Goal: Contribute content: Add original content to the website for others to see

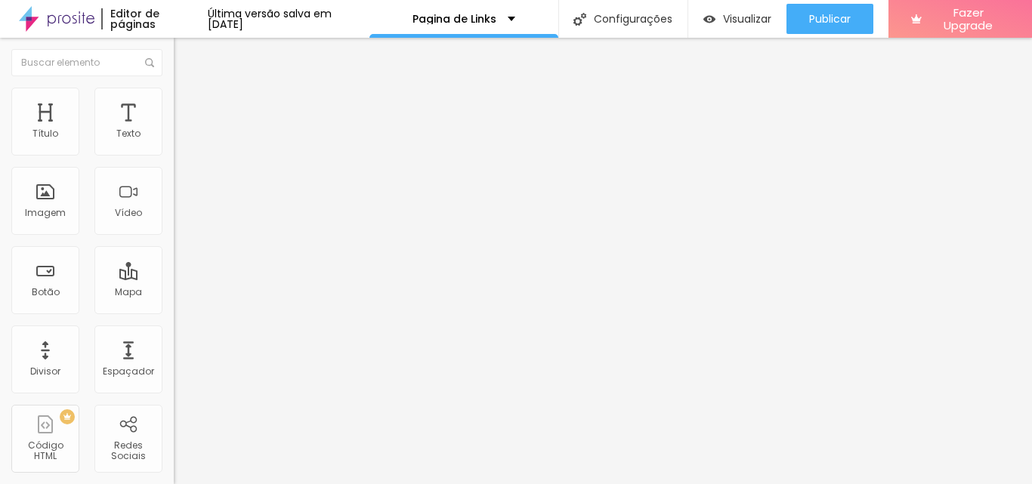
click at [174, 130] on span "Trocar imagem" at bounding box center [215, 123] width 82 height 13
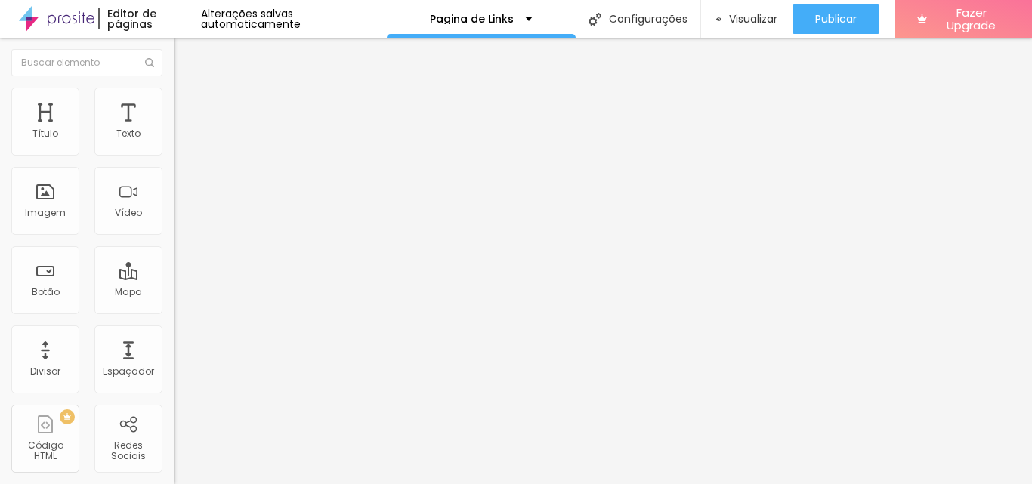
click at [174, 130] on span "Trocar imagem" at bounding box center [215, 123] width 82 height 13
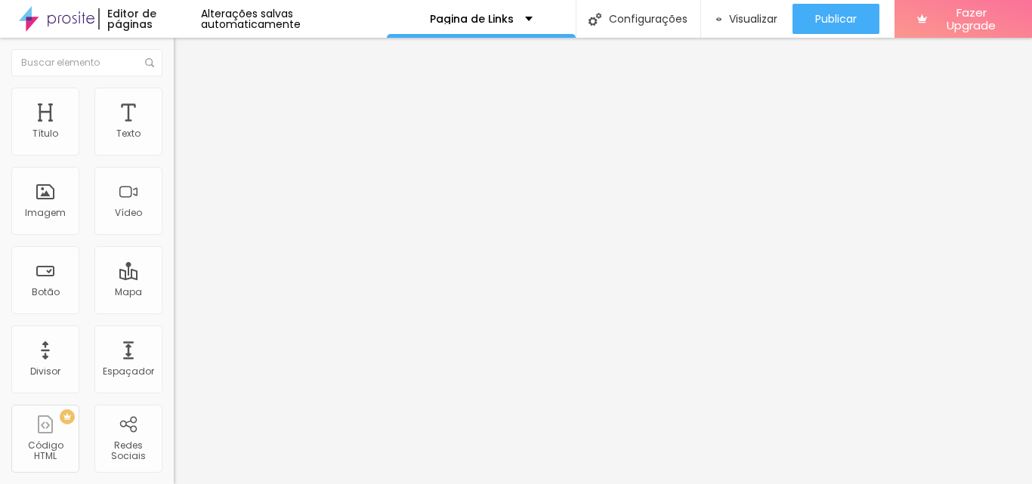
click at [174, 88] on img at bounding box center [181, 95] width 14 height 14
type input "131"
click at [174, 332] on input "range" at bounding box center [222, 338] width 97 height 12
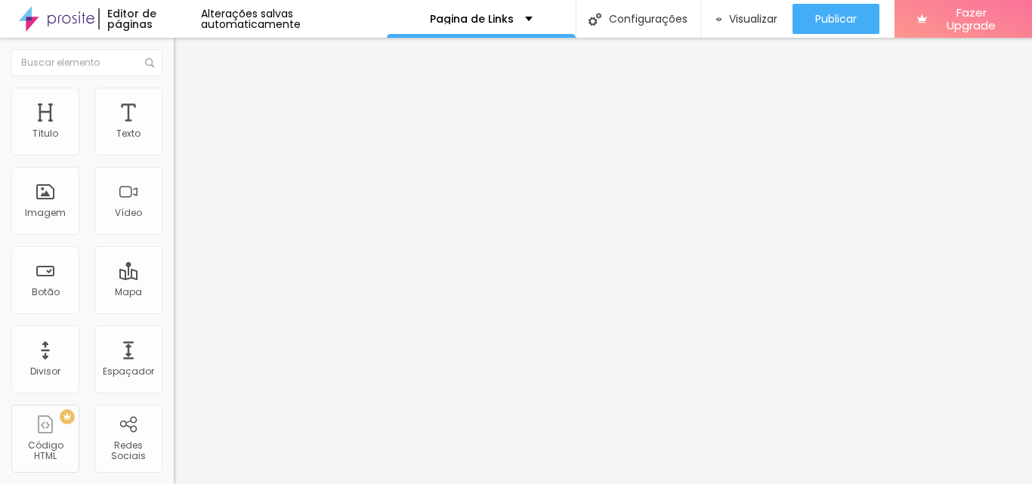
type input "199"
type input "200"
drag, startPoint x: 150, startPoint y: 193, endPoint x: 161, endPoint y: 191, distance: 11.4
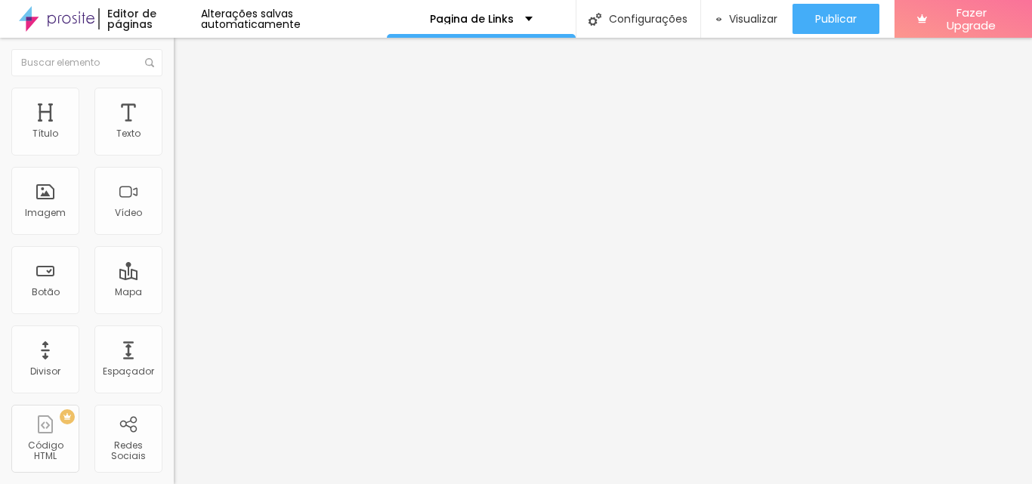
type input "200"
click at [174, 332] on input "range" at bounding box center [222, 338] width 97 height 12
click at [174, 103] on li "Avançado" at bounding box center [261, 110] width 174 height 15
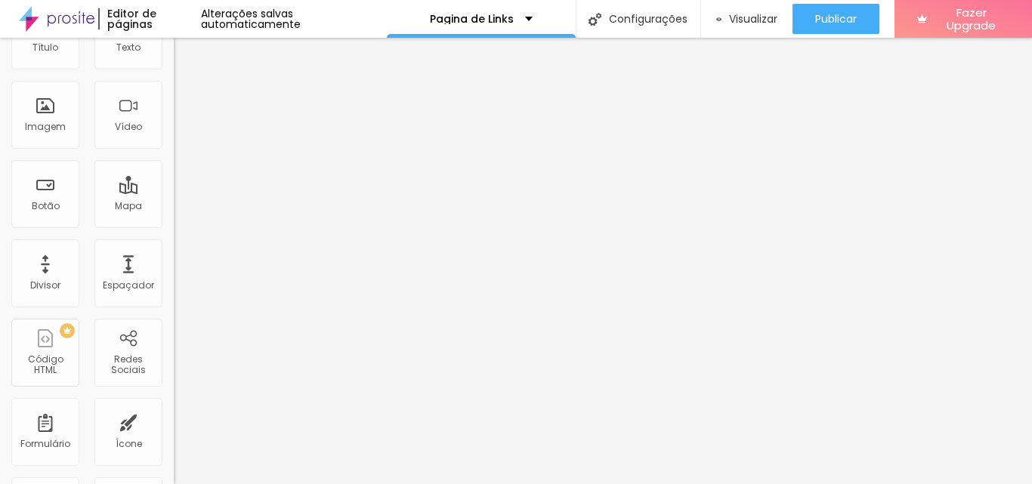
scroll to position [0, 0]
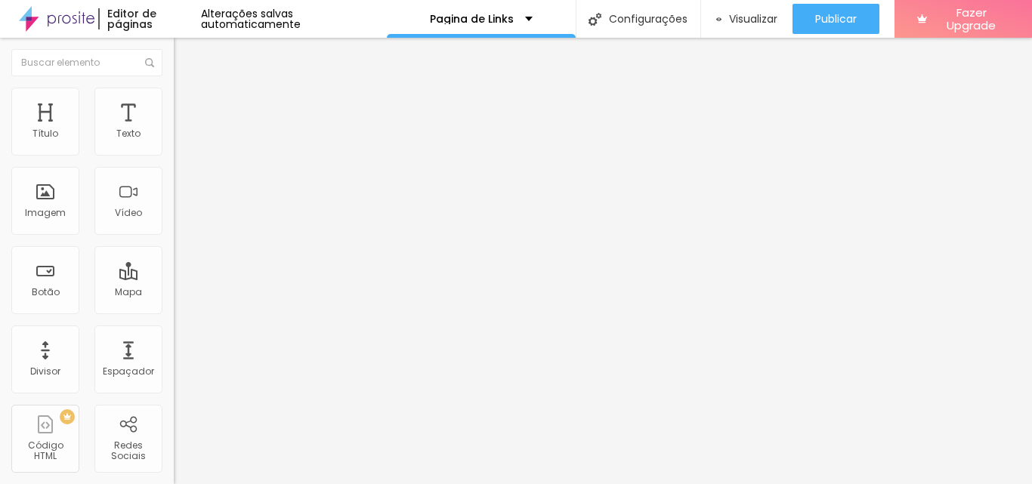
click at [187, 101] on span "Estilo" at bounding box center [198, 97] width 23 height 13
click at [174, 86] on img at bounding box center [181, 80] width 14 height 14
click at [174, 100] on li "Estilo" at bounding box center [261, 95] width 174 height 15
click at [180, 408] on icon "button" at bounding box center [184, 412] width 9 height 9
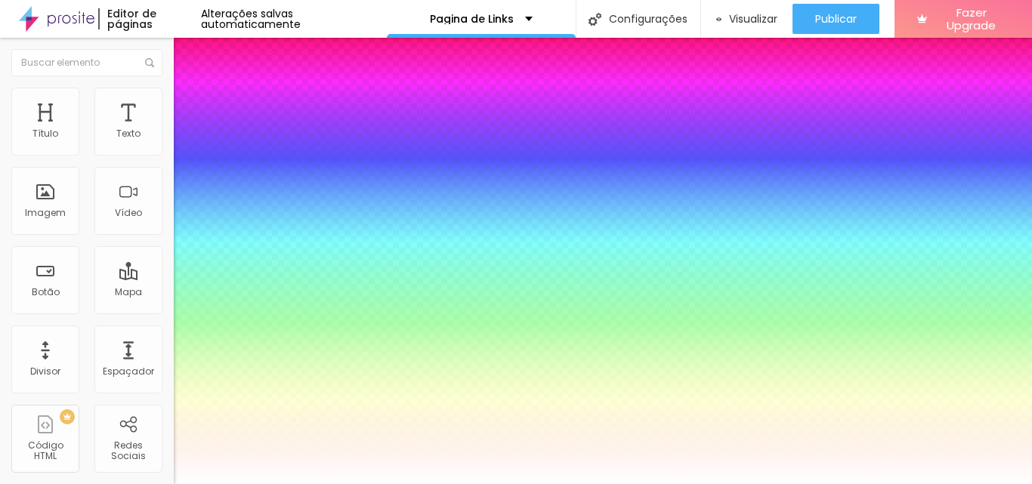
type input "77"
type input "81"
type input "83"
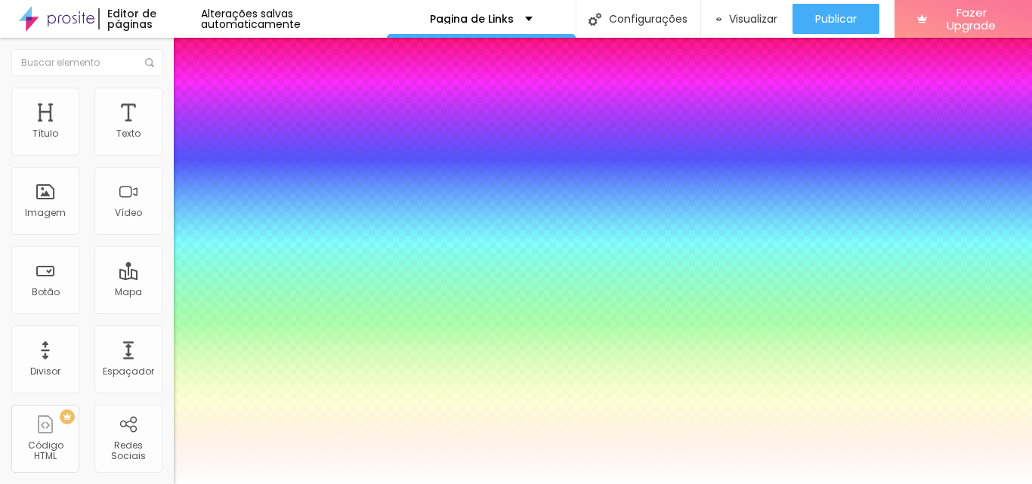
type input "83"
type input "81"
type input "77"
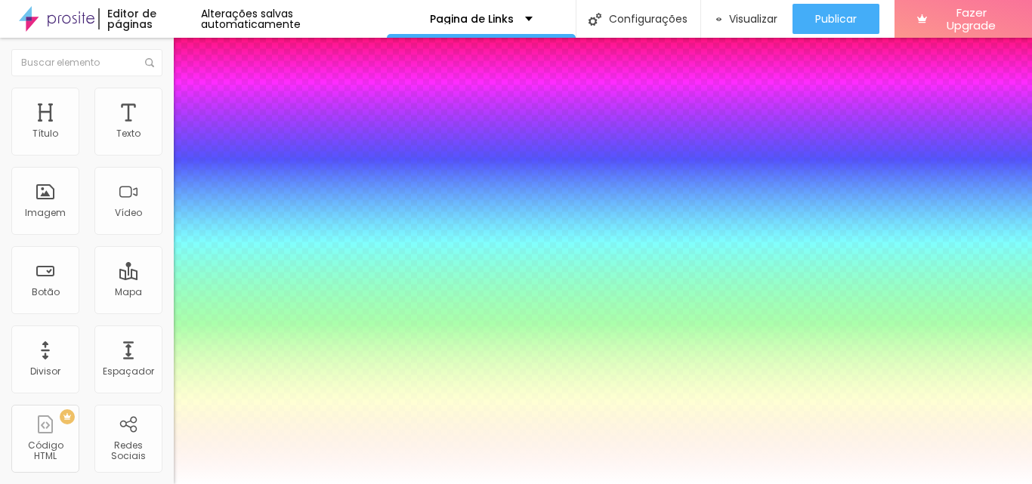
type input "72"
type input "66"
type input "57"
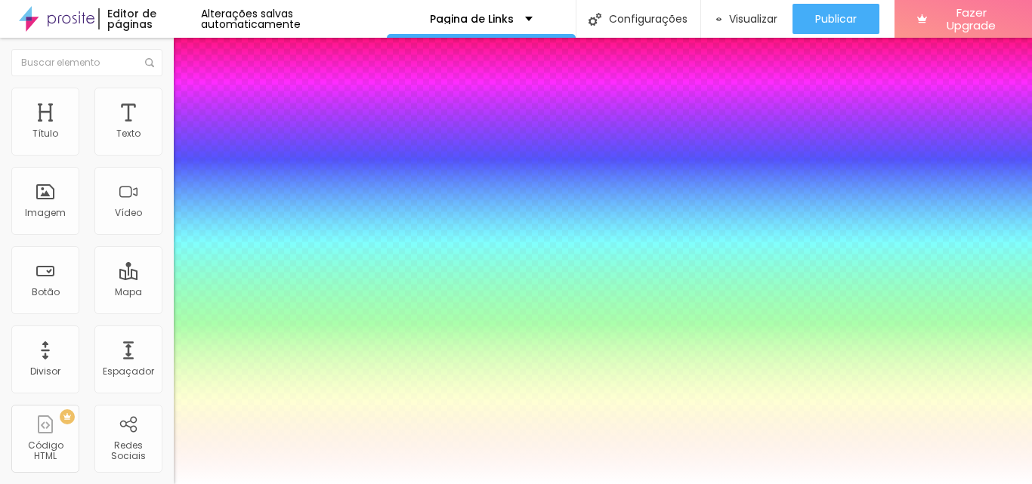
type input "57"
type input "50"
type input "43"
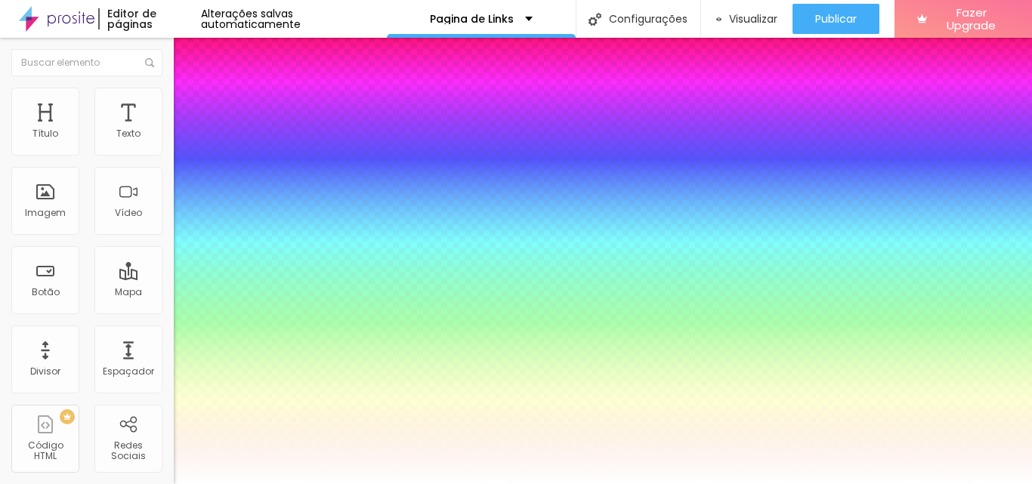
type input "37"
type input "30"
type input "19"
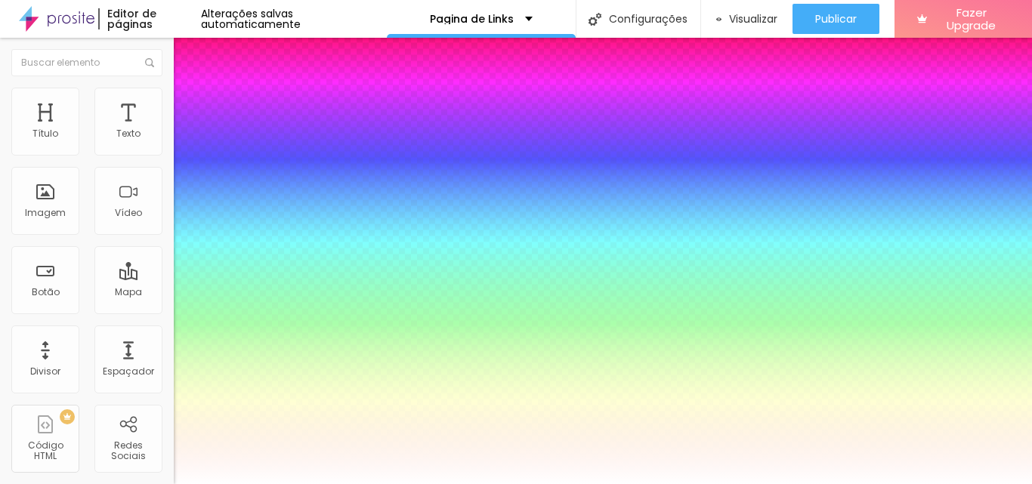
type input "19"
type input "10"
type input "0"
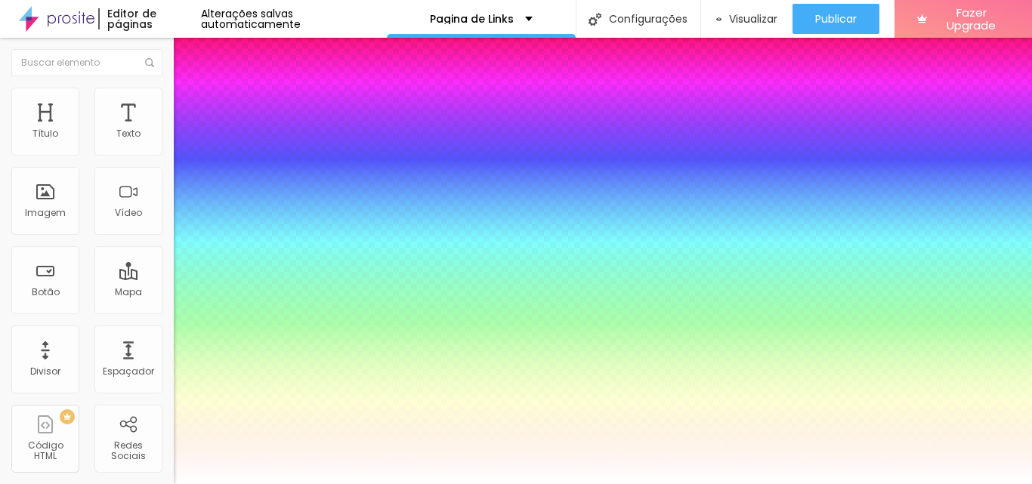
drag, startPoint x: 249, startPoint y: 408, endPoint x: 214, endPoint y: 400, distance: 35.7
type input "13"
type input "5"
type input "12"
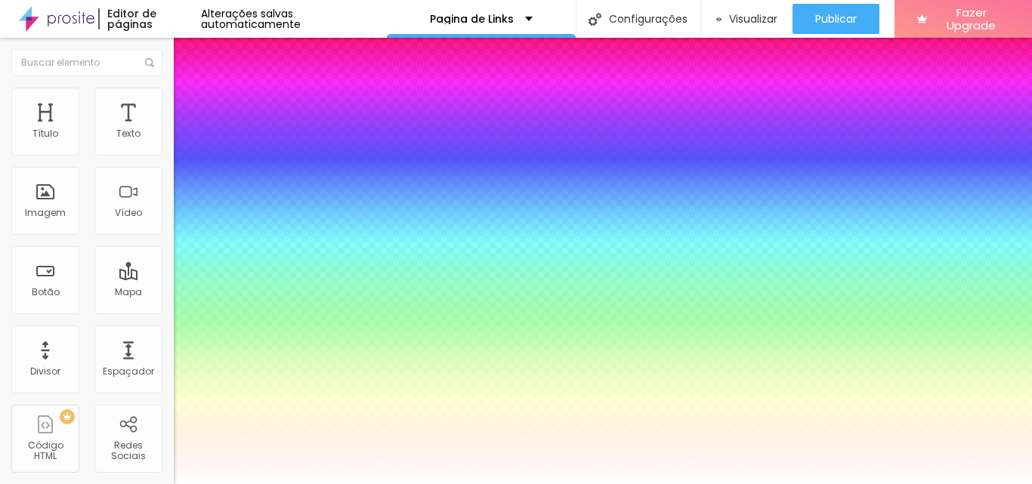
type input "6"
type input "11"
type input "9"
type input "10"
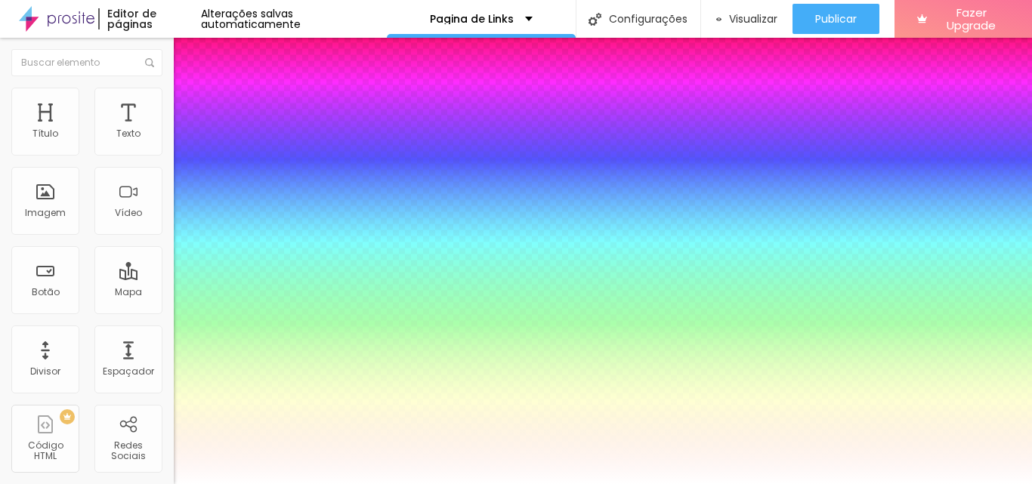
type input "9"
type input "12"
type input "8"
type input "14"
type input "10"
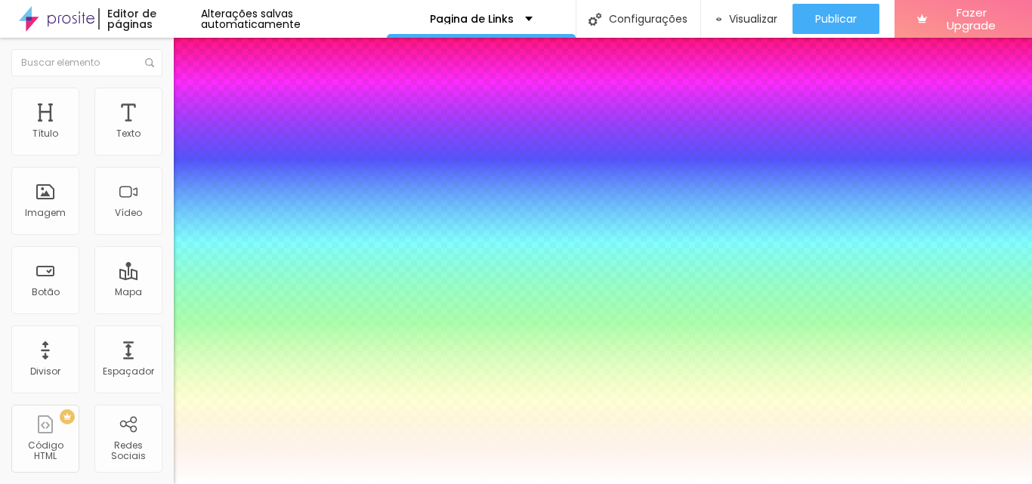
type input "12"
type input "11"
type input "14"
type input "8"
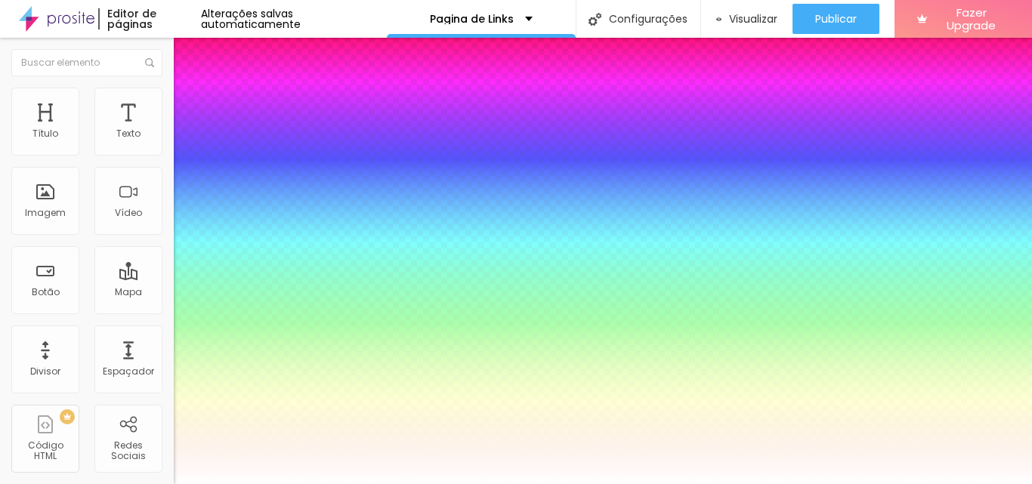
type input "16"
type input "6"
type input "15"
type input "4"
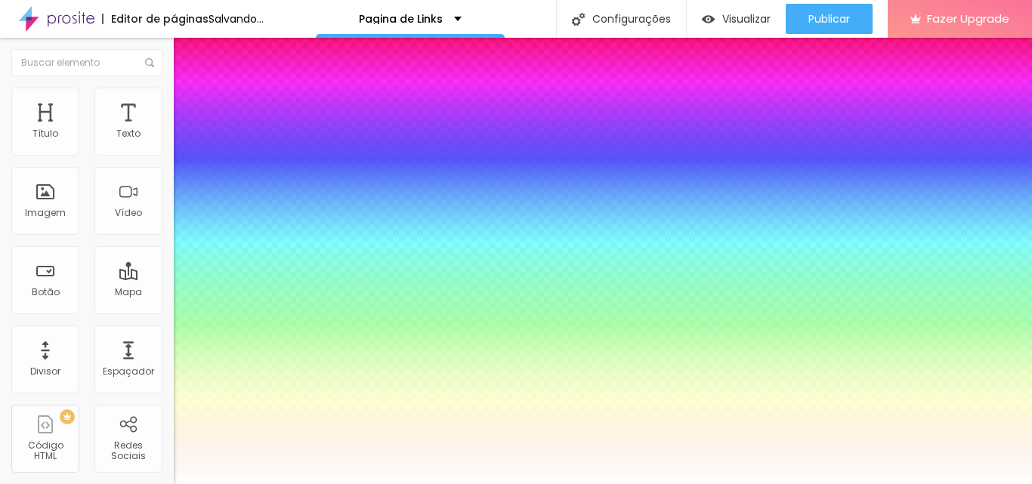
type input "9"
type input "5"
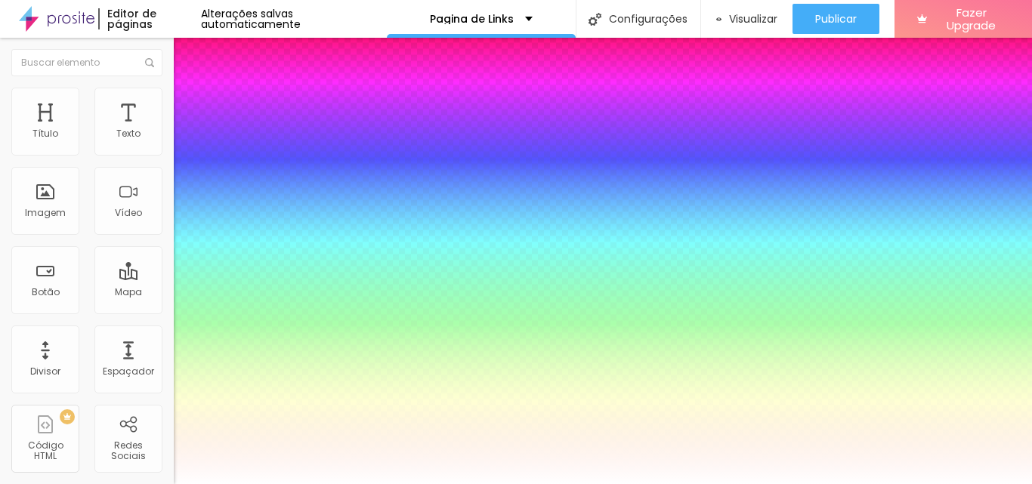
type input "8"
type input "7"
type input "6"
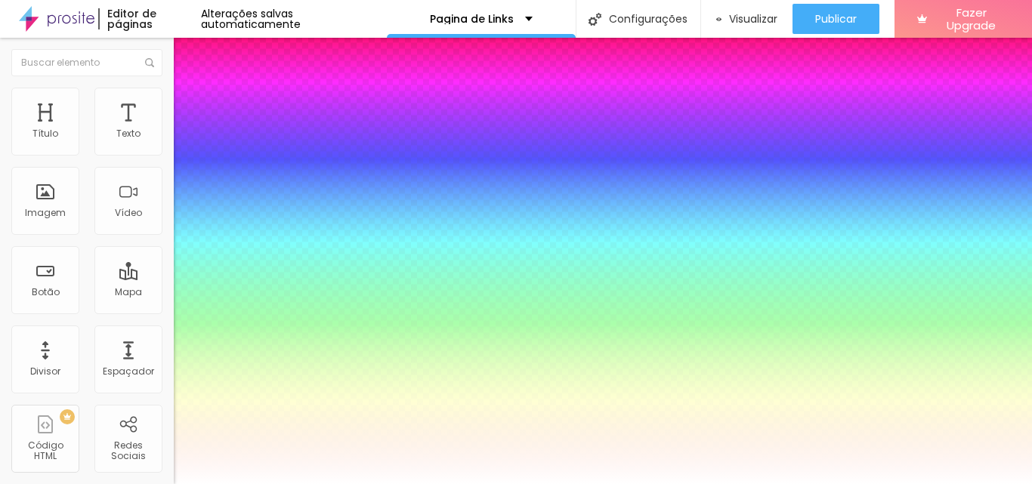
type input "4"
type input "5"
type input "0"
type input "4"
type input "3"
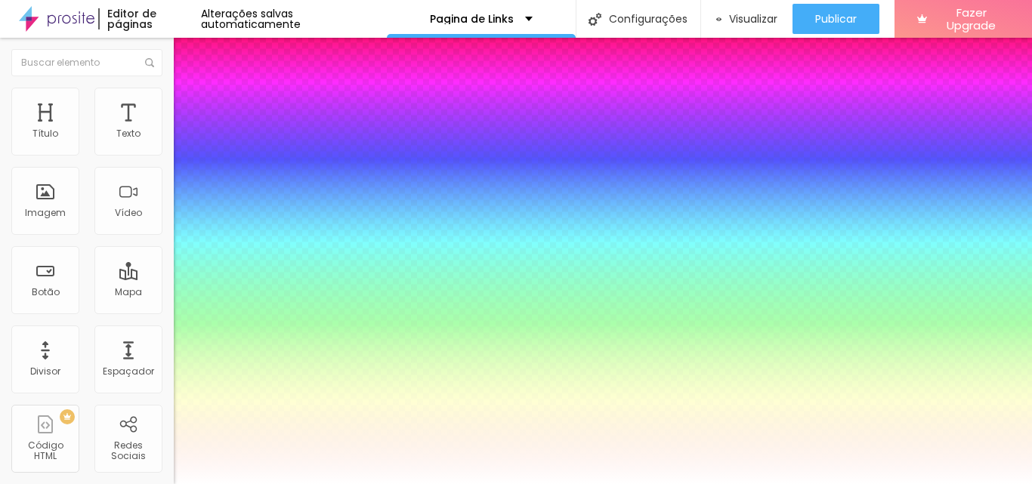
type input "3"
type input "5"
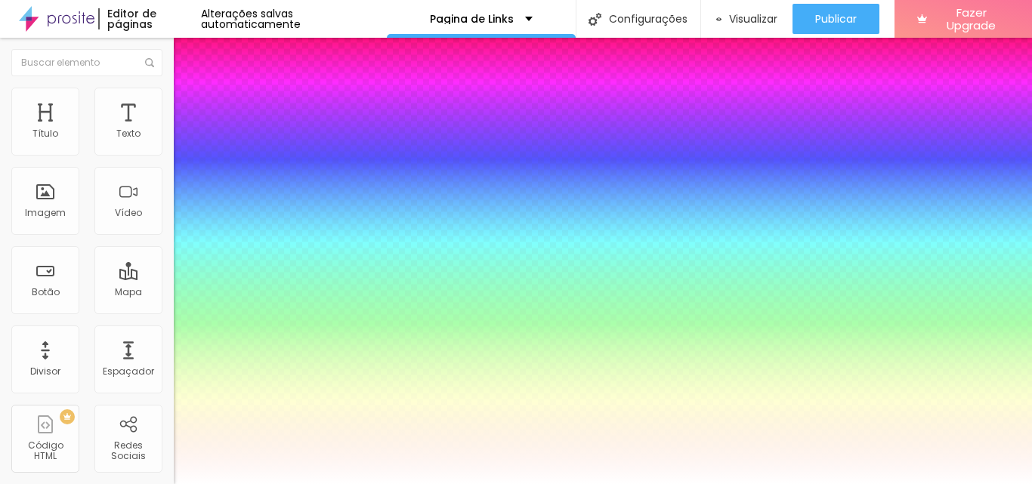
type input "3"
type input "2"
type input "6"
type input "3"
type input "4"
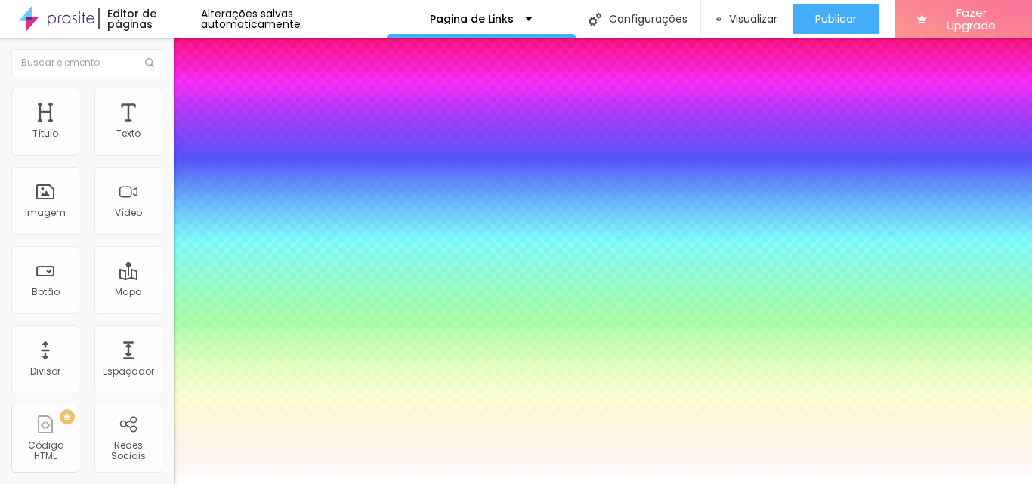
type input "4"
type input "2"
type input "5"
type input "4"
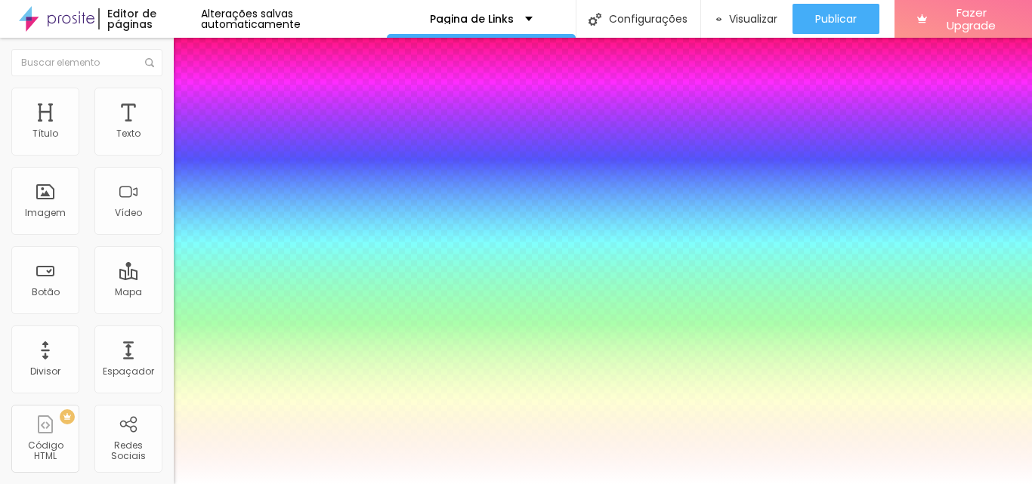
type input "2"
type input "6"
type input "0"
type input "7"
type input "-4"
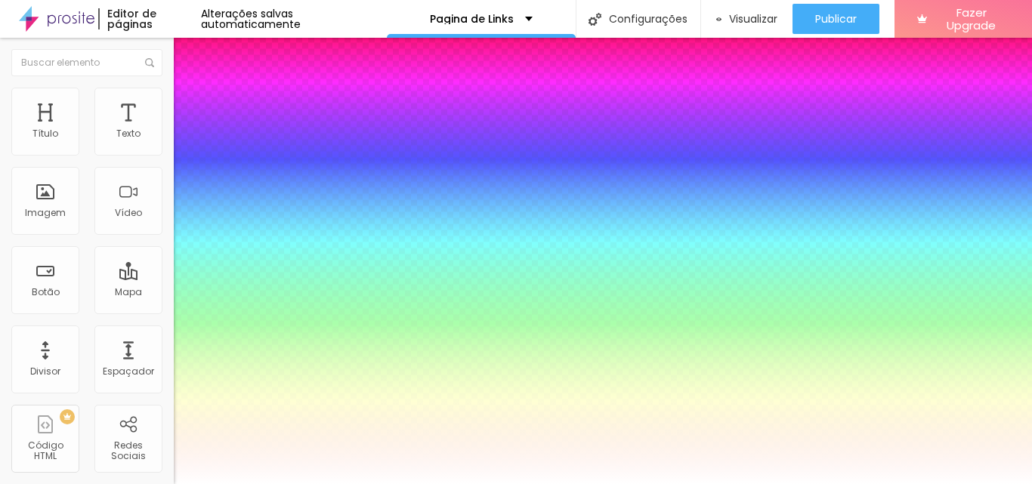
type input "3"
type input "-3"
type input "2"
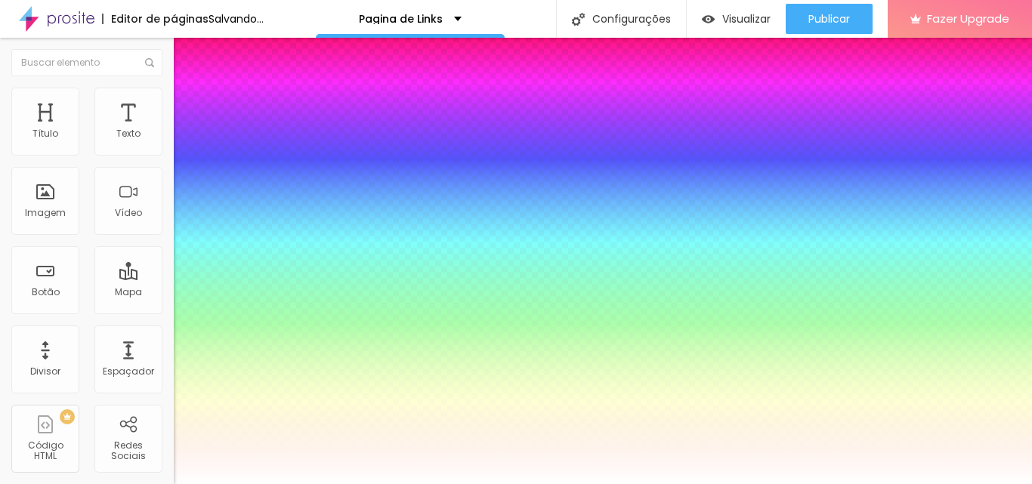
type input "-1"
type input "4"
type input "-3"
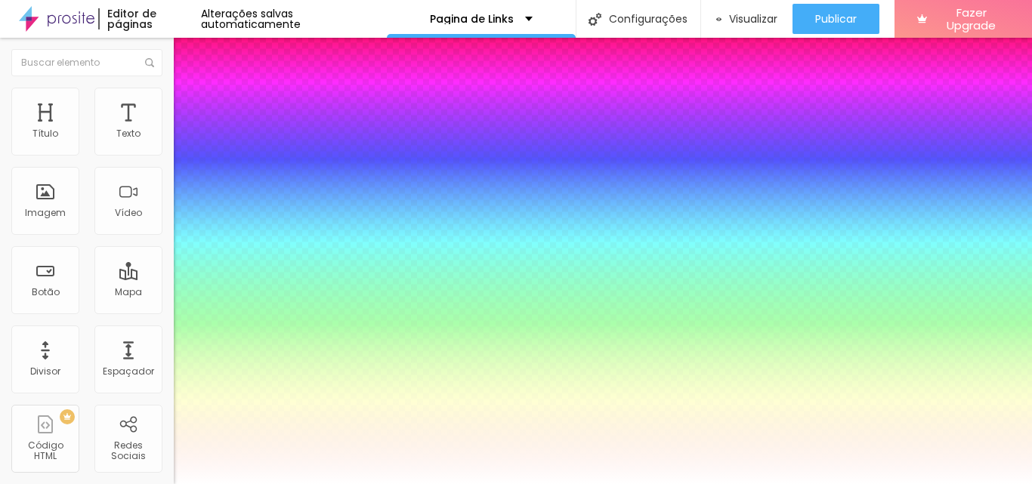
type input "5"
type input "-1"
type input "2"
type input "1"
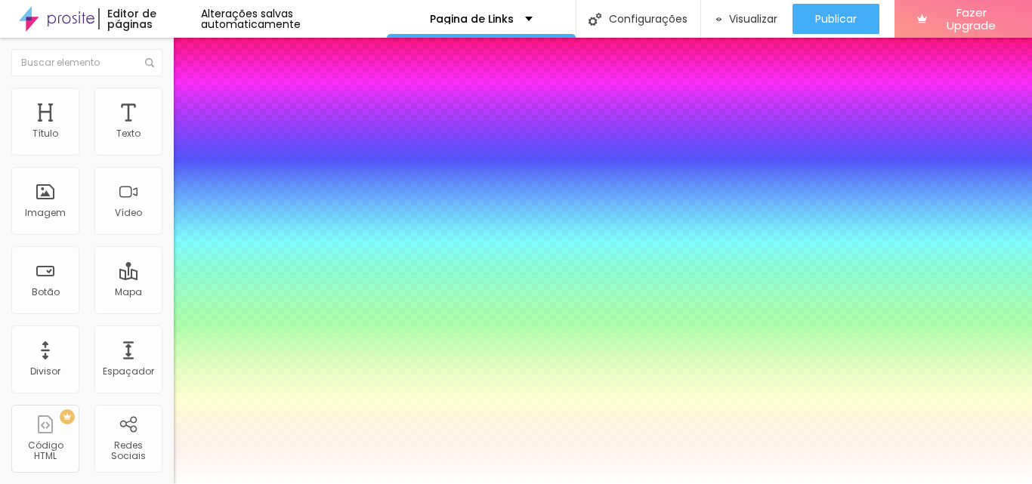
type input "2"
type input "0"
type input "4"
type input "2"
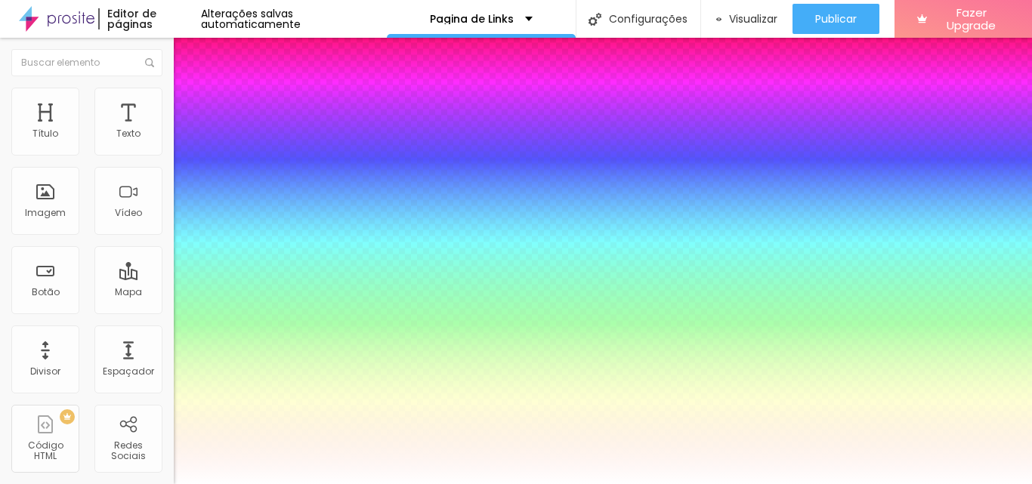
type input "6"
type input "1"
type input "4"
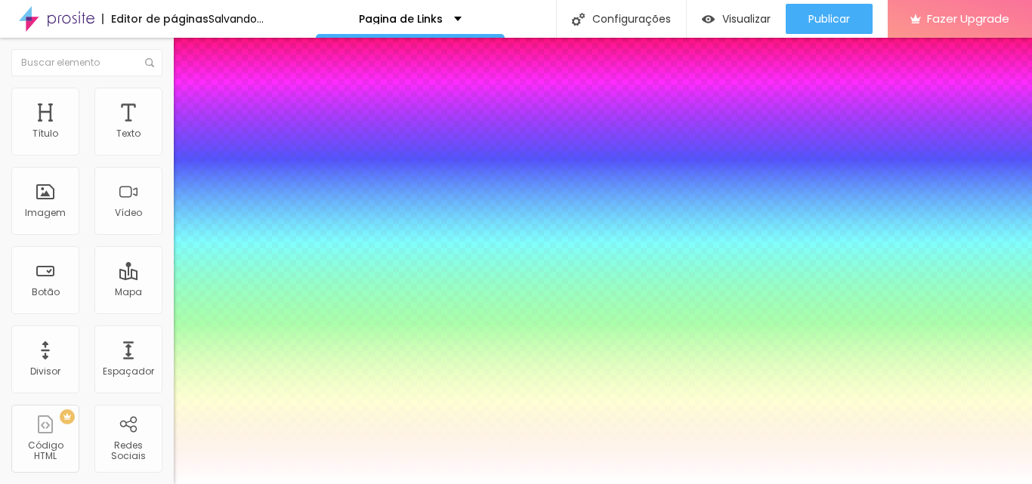
type input "6"
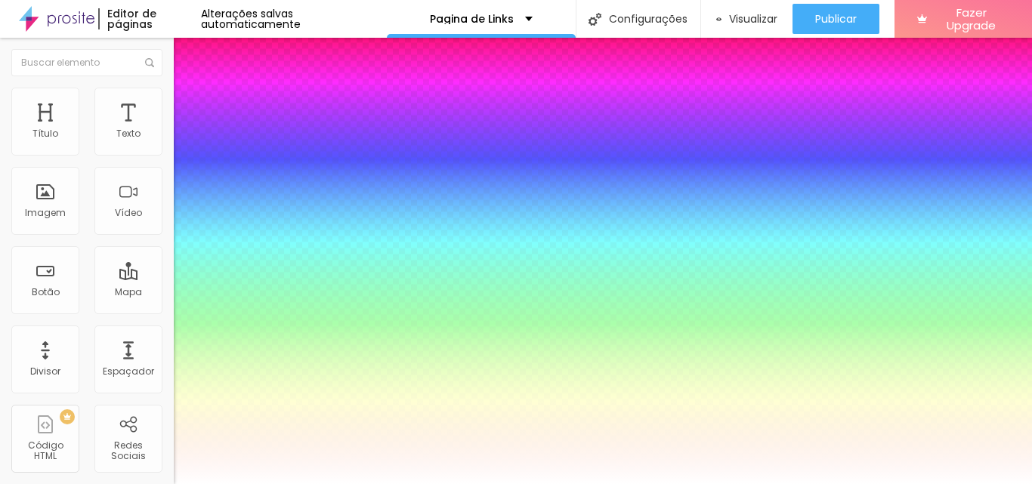
type input "3"
type input "5"
type input "2"
click at [837, 484] on div at bounding box center [516, 484] width 1032 height 0
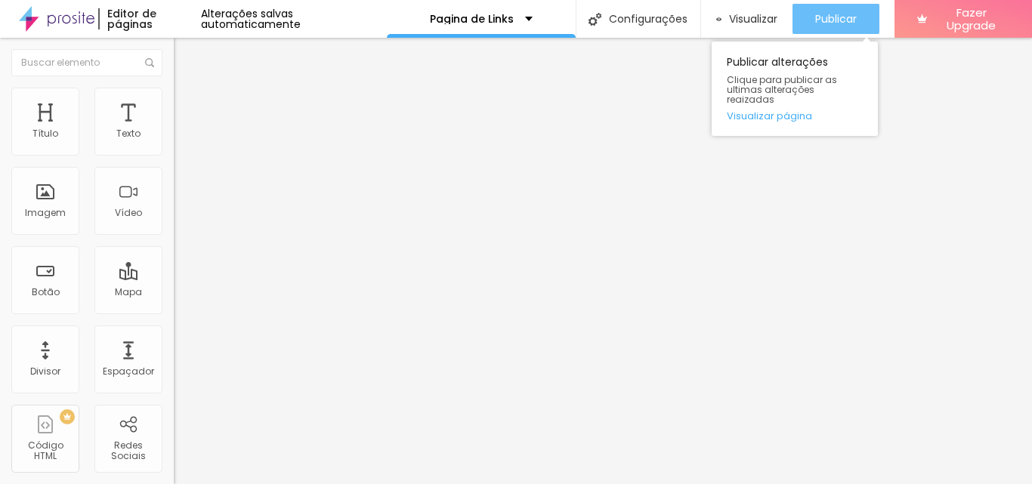
click at [835, 14] on span "Publicar" at bounding box center [836, 19] width 42 height 12
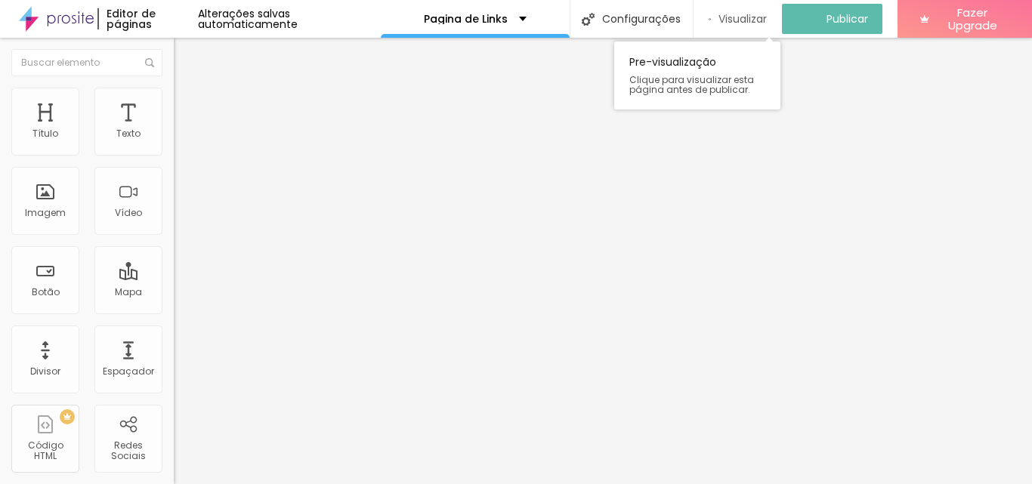
click at [763, 20] on span "Visualizar" at bounding box center [743, 19] width 48 height 12
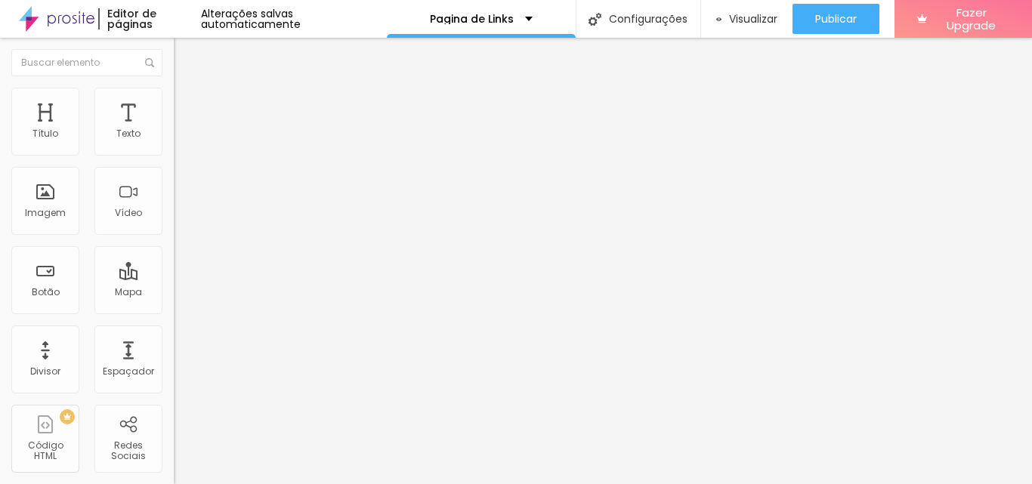
click at [187, 89] on span "Conteúdo" at bounding box center [210, 82] width 47 height 13
click at [174, 128] on div "Trocar imagem" at bounding box center [261, 123] width 174 height 11
click at [174, 130] on span "Trocar imagem" at bounding box center [215, 123] width 82 height 13
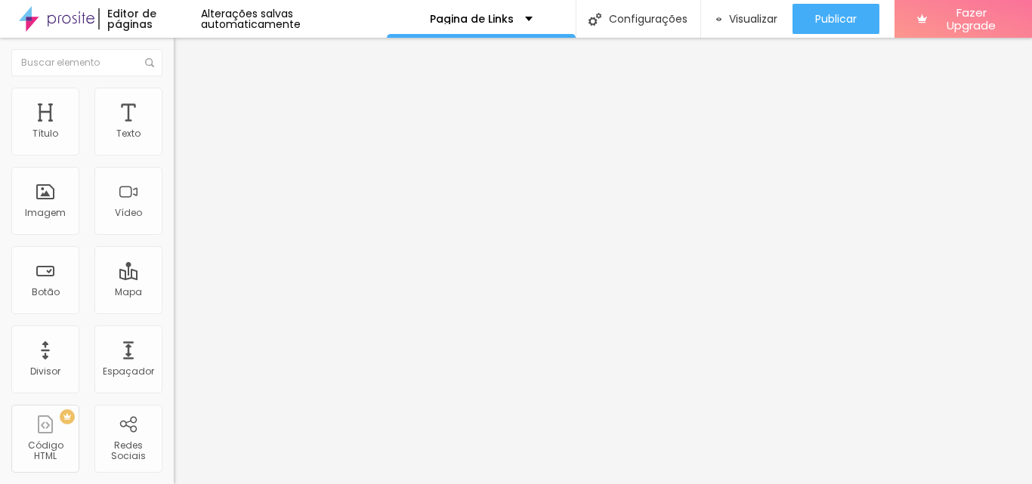
click at [174, 130] on span "Trocar imagem" at bounding box center [215, 123] width 82 height 13
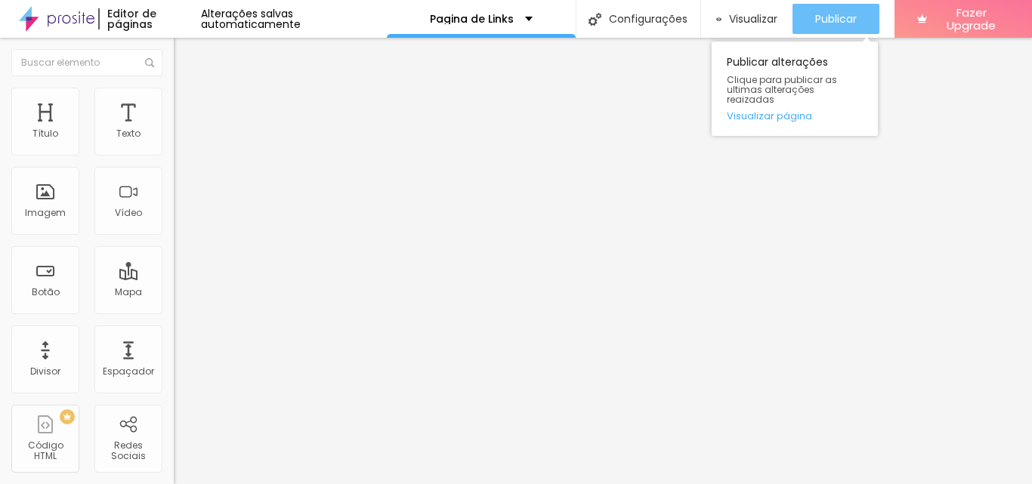
click at [860, 23] on button "Publicar" at bounding box center [836, 19] width 87 height 30
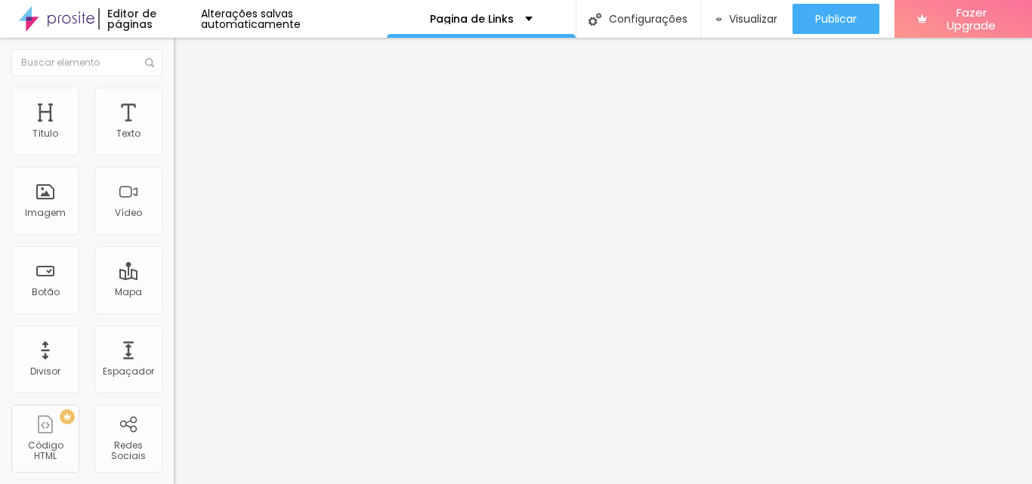
click at [174, 130] on span "Trocar imagem" at bounding box center [215, 123] width 82 height 13
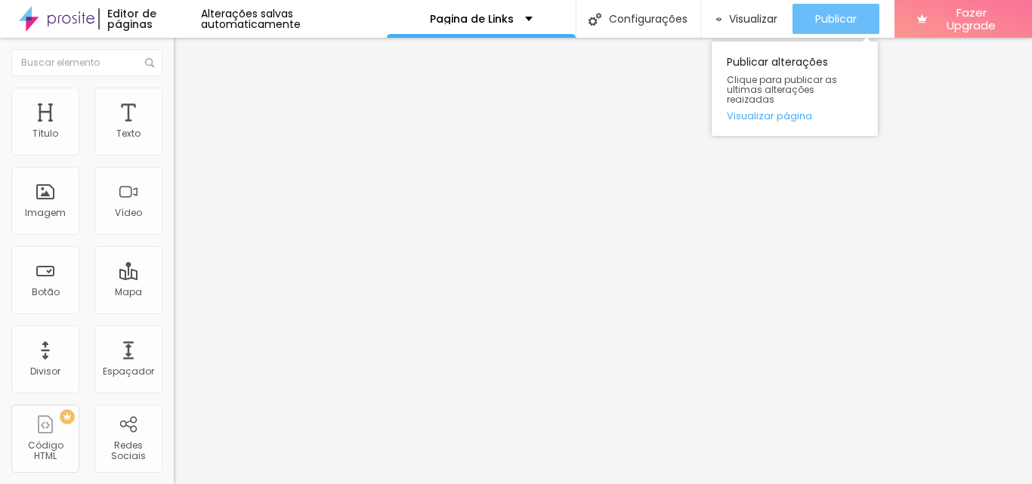
click at [815, 17] on span "Publicar" at bounding box center [836, 19] width 42 height 12
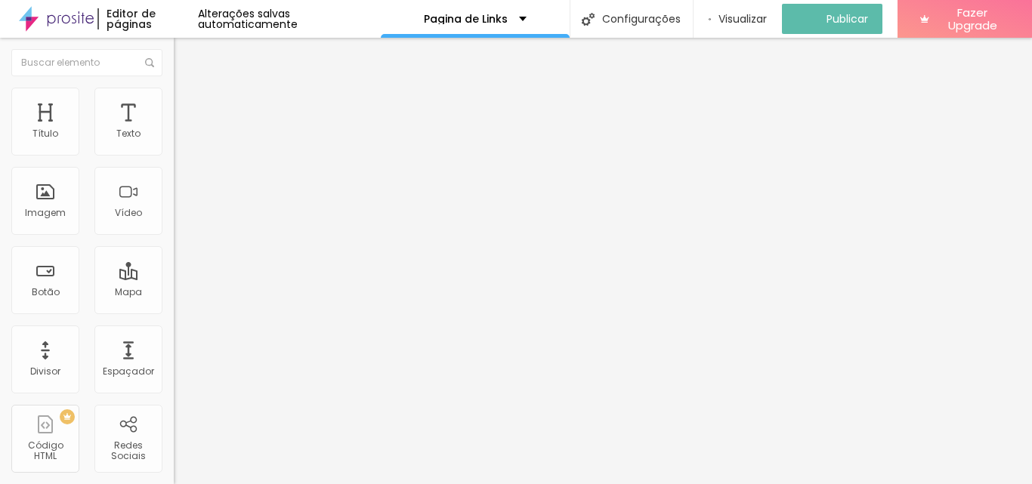
click at [174, 130] on span "Trocar imagem" at bounding box center [215, 123] width 82 height 13
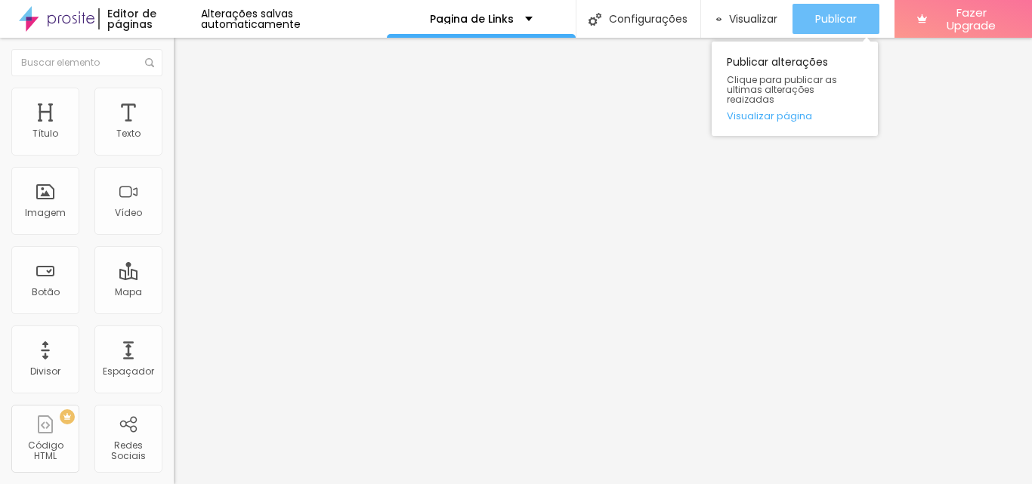
click at [835, 13] on span "Publicar" at bounding box center [836, 19] width 42 height 12
